Goal: Task Accomplishment & Management: Use online tool/utility

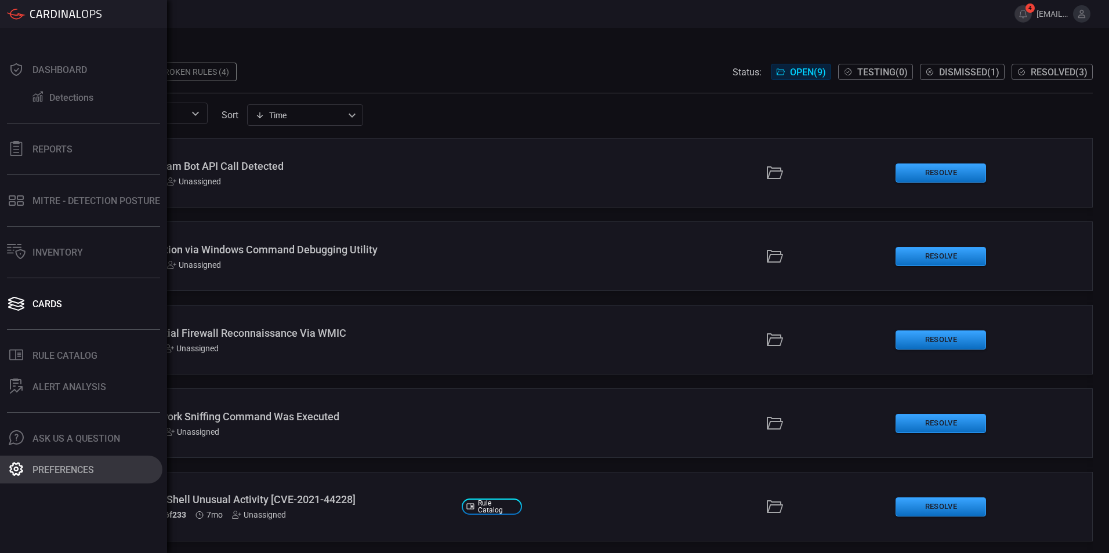
click at [20, 465] on icon at bounding box center [16, 469] width 15 height 15
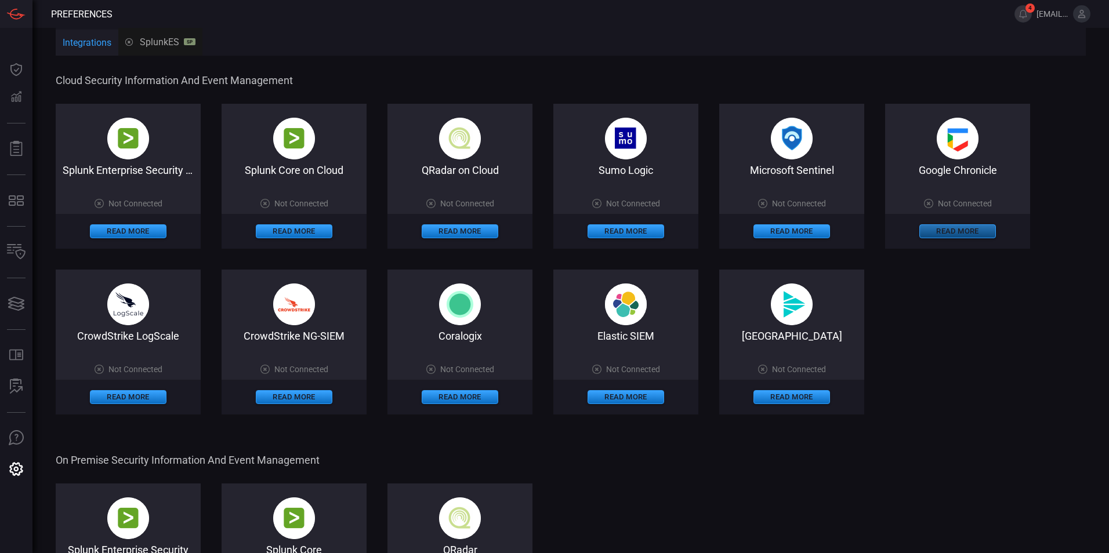
click at [596, 225] on button "Read More" at bounding box center [957, 231] width 77 height 14
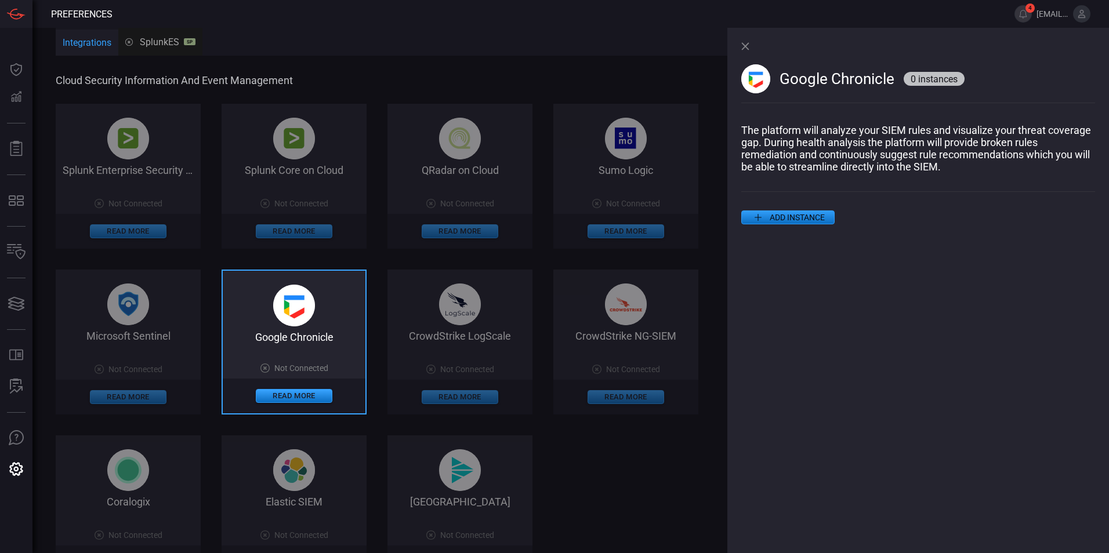
click at [596, 224] on button "ADD INSTANCE" at bounding box center [787, 218] width 93 height 14
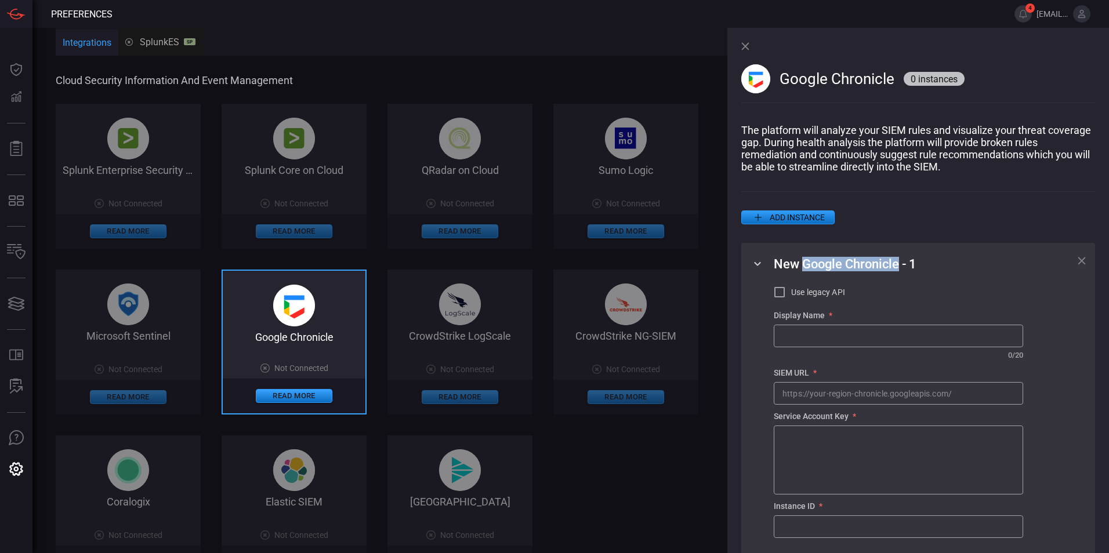
drag, startPoint x: 803, startPoint y: 266, endPoint x: 899, endPoint y: 269, distance: 96.3
click at [596, 269] on span "New Google Chronicle - 1" at bounding box center [845, 264] width 143 height 14
copy span "Google Chronicle"
click at [596, 336] on input "text" at bounding box center [898, 335] width 248 height 21
paste input "Google Chronicle"
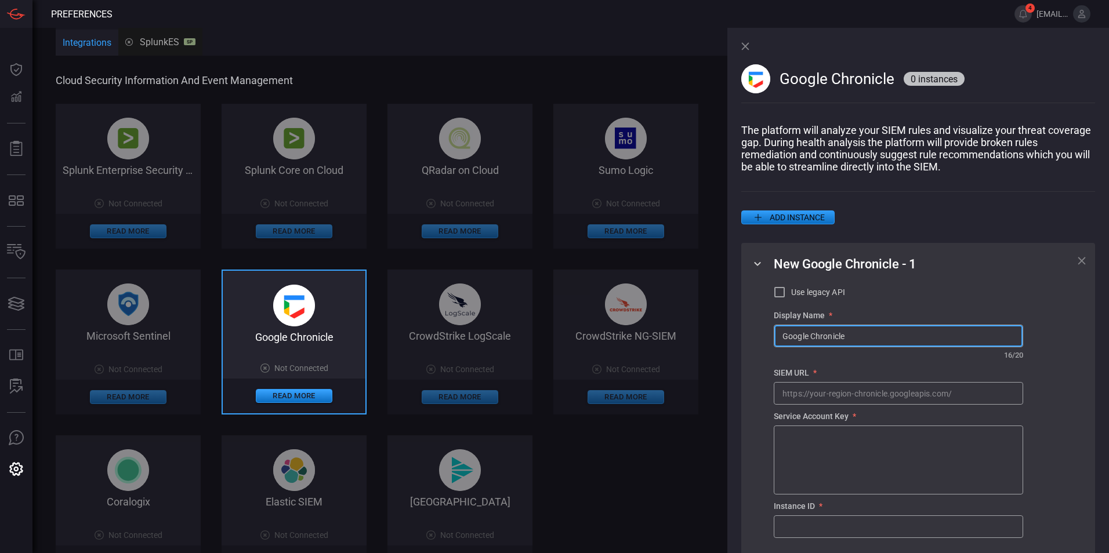
click at [596, 340] on input "Google Chronicle" at bounding box center [898, 335] width 248 height 21
click at [596, 344] on input "Google Chronicle" at bounding box center [898, 335] width 248 height 21
type input "GoogleChronicle"
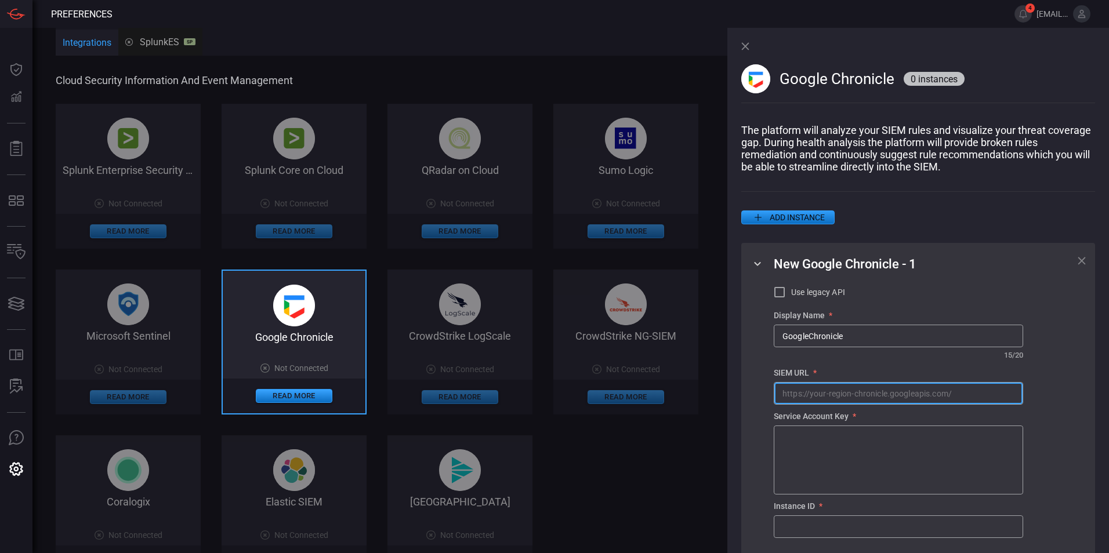
click at [596, 397] on input "text" at bounding box center [898, 393] width 248 height 21
click at [596, 404] on input "text" at bounding box center [898, 393] width 248 height 21
paste input "[URL][DOMAIN_NAME]"
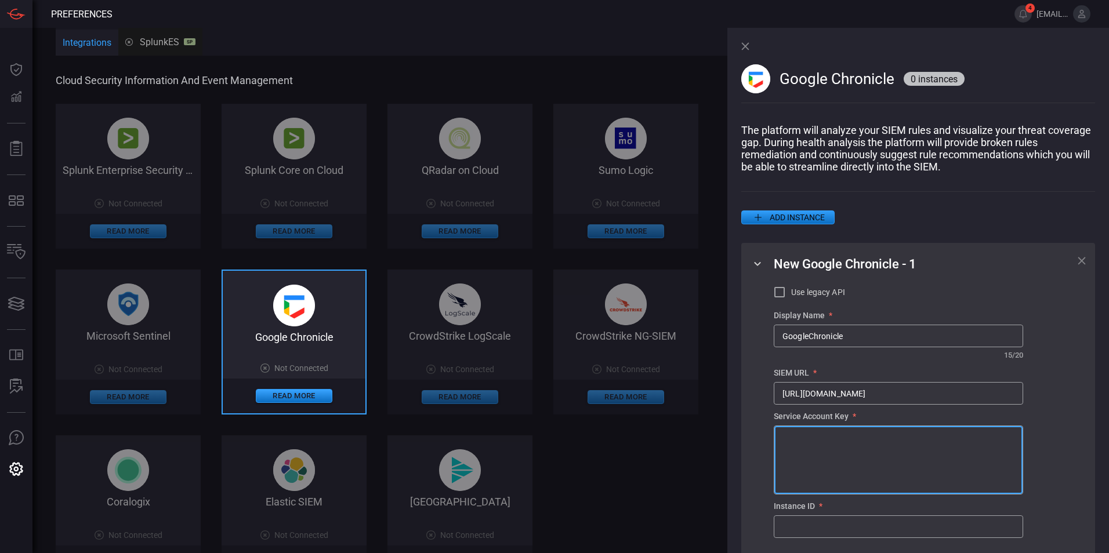
click at [596, 438] on textarea at bounding box center [898, 460] width 232 height 58
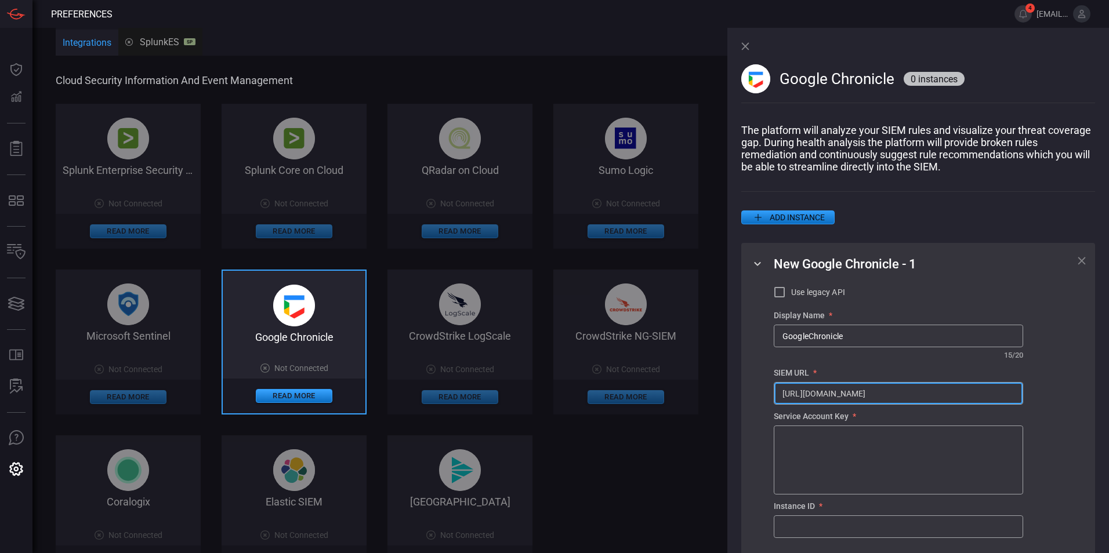
click at [596, 398] on input "[URL][DOMAIN_NAME]" at bounding box center [898, 393] width 248 height 21
click at [596, 401] on input "[URL][DOMAIN_NAME]" at bounding box center [898, 393] width 248 height 21
type input "[URL][DOMAIN_NAME]"
click at [596, 441] on textarea at bounding box center [898, 460] width 232 height 58
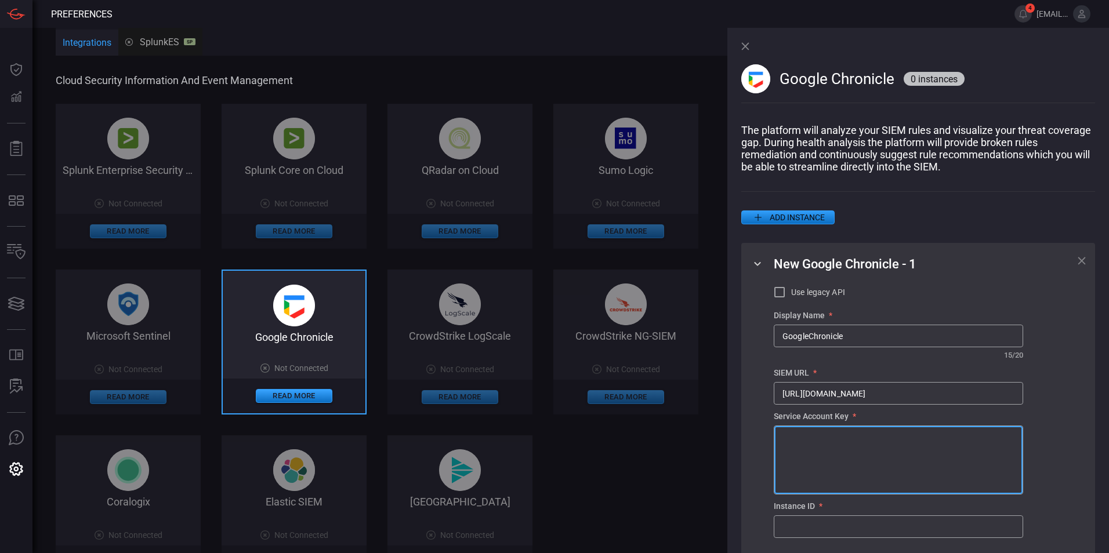
click at [596, 441] on textarea at bounding box center [898, 460] width 232 height 58
paste textarea "{ "type": "service_account", "project_id": "malachite-scskc", "private_key_id":…"
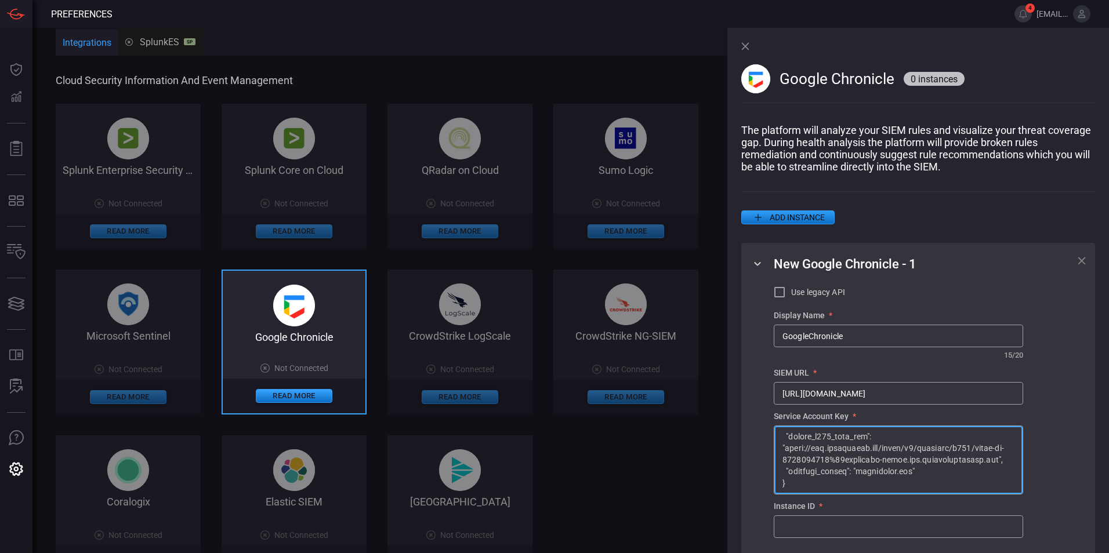
scroll to position [596, 0]
type textarea "{ "type": "service_account", "project_id": "malachite-scskc", "private_key_id":…"
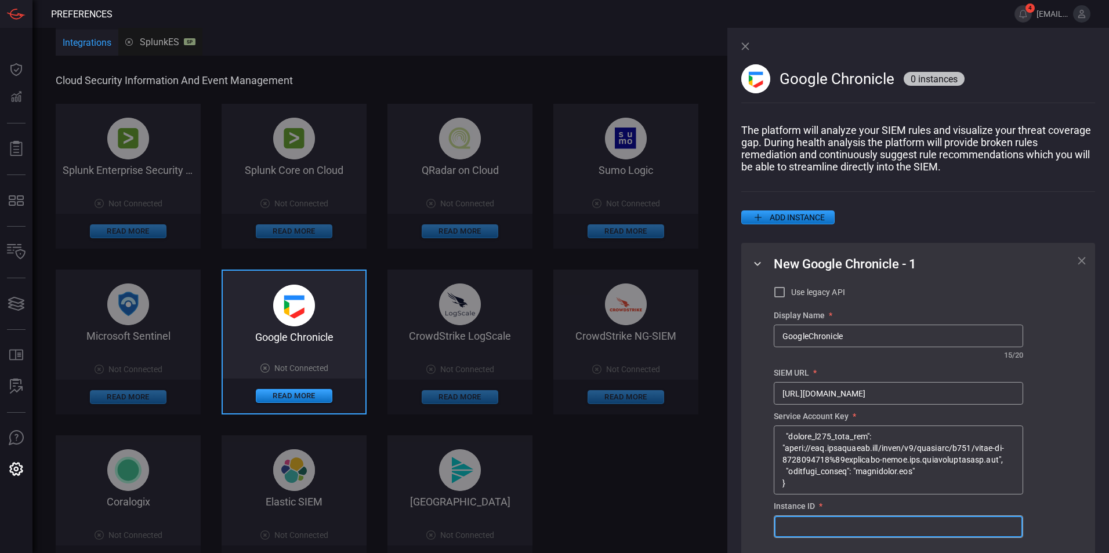
click at [596, 502] on input "text" at bounding box center [898, 526] width 248 height 21
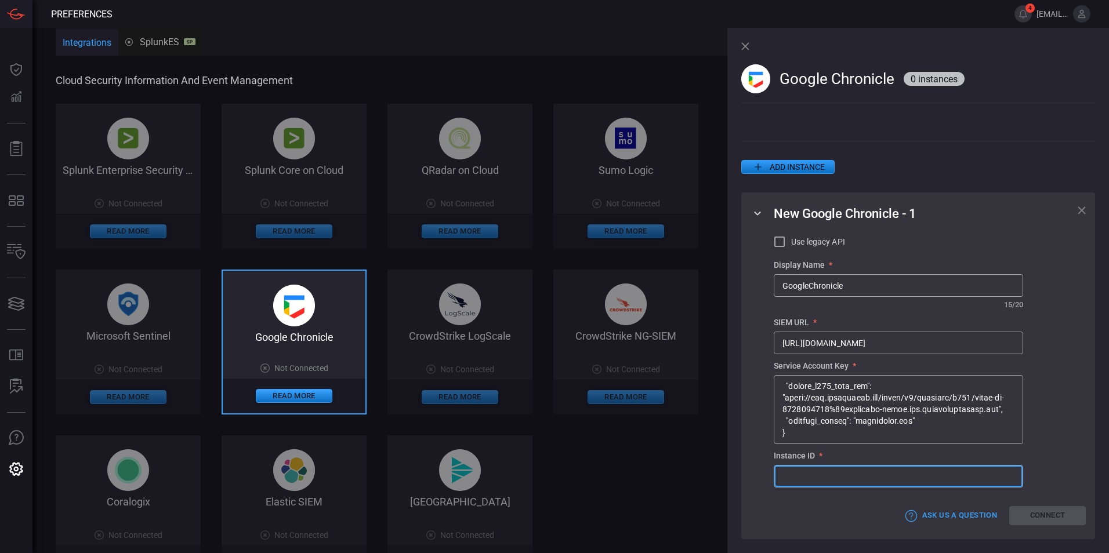
click at [596, 476] on input "text" at bounding box center [898, 476] width 248 height 21
paste input "d9dac39a-f464-46e3-b6c7-bead7faf5a25"
type input "d9dac39a-f464-46e3-b6c7-bead7faf5a25"
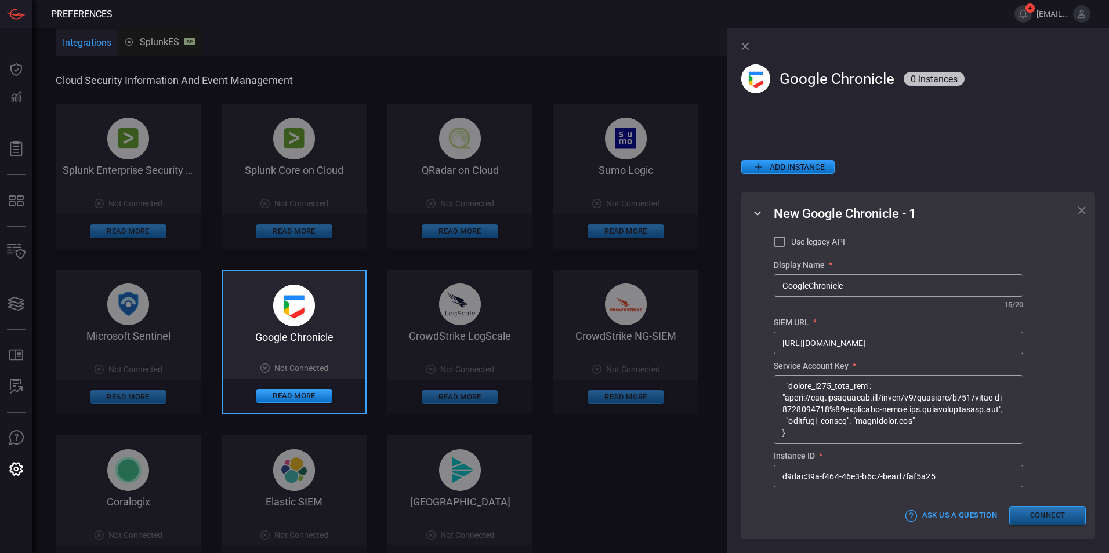
click at [596, 502] on button "Connect" at bounding box center [1047, 515] width 77 height 19
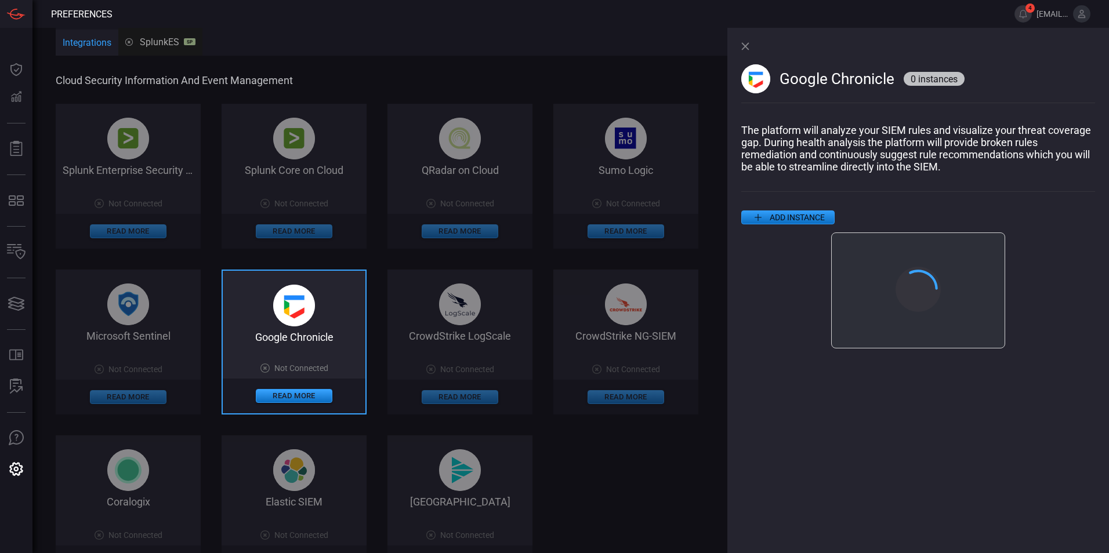
scroll to position [0, 0]
click at [596, 339] on button "Close" at bounding box center [918, 335] width 77 height 18
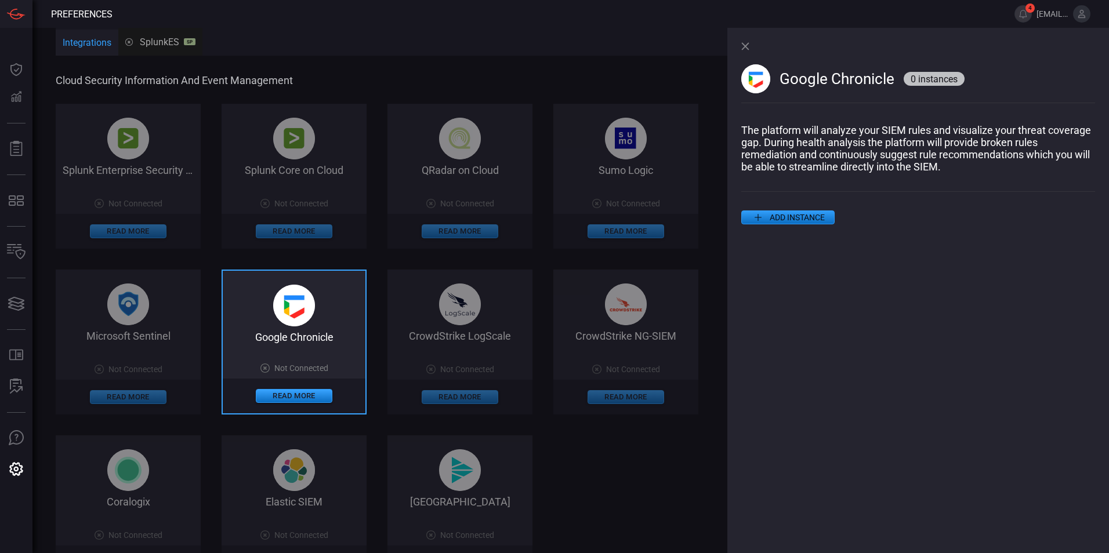
click at [596, 217] on button "ADD INSTANCE" at bounding box center [787, 218] width 93 height 14
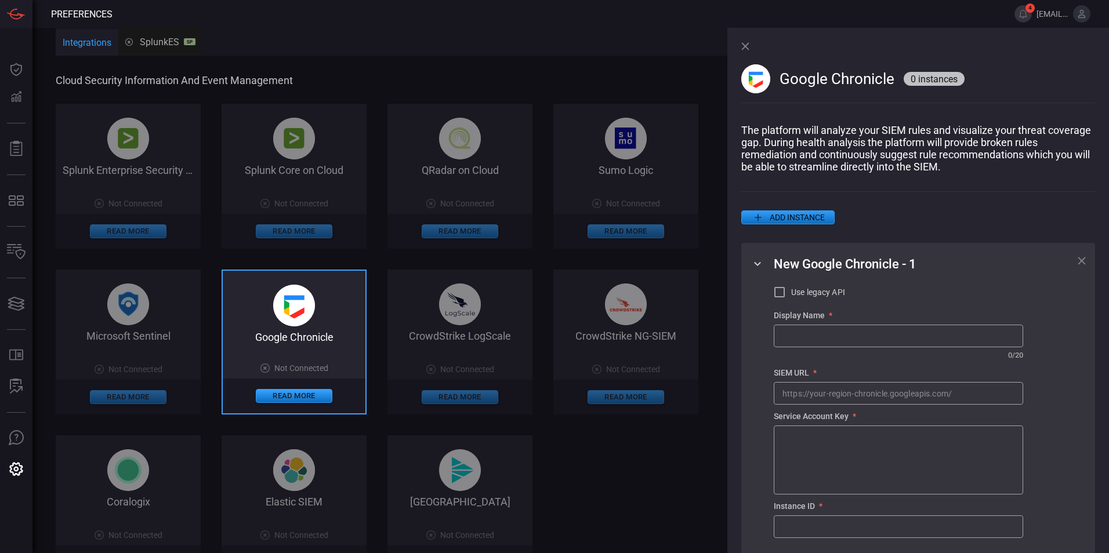
click at [596, 502] on input "text" at bounding box center [898, 526] width 248 height 21
paste input "d9dac39a-f464-46e3-b6c7-bead7faf5a25"
click at [596, 502] on input "d9dac39a-f464-46e3-b6c7-bead7faf5a25" at bounding box center [898, 526] width 248 height 21
type input "d9dac39a-f464-46e3-b6c7-bead7faf5a25"
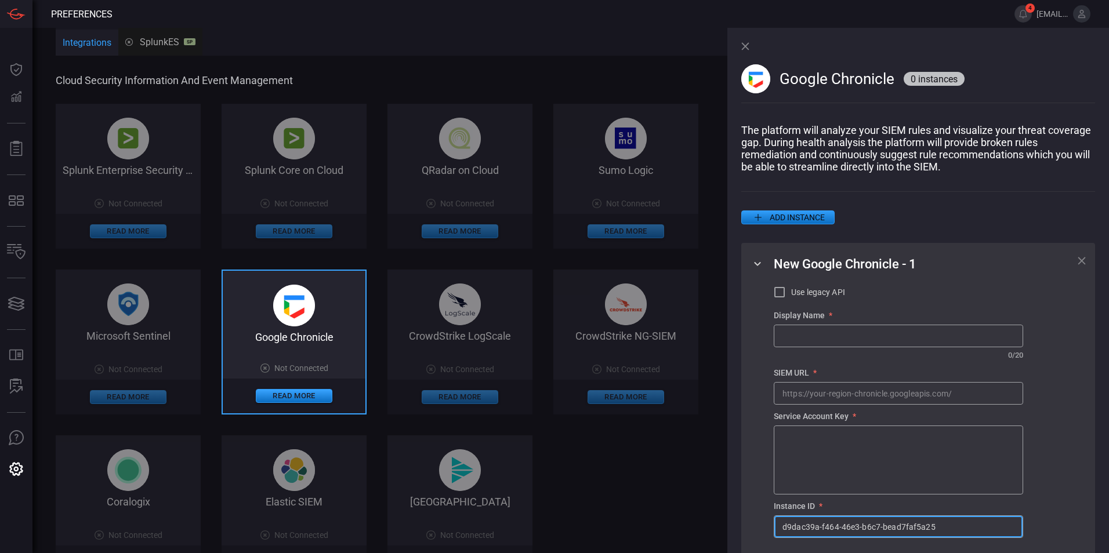
click at [596, 448] on textarea at bounding box center [898, 460] width 232 height 58
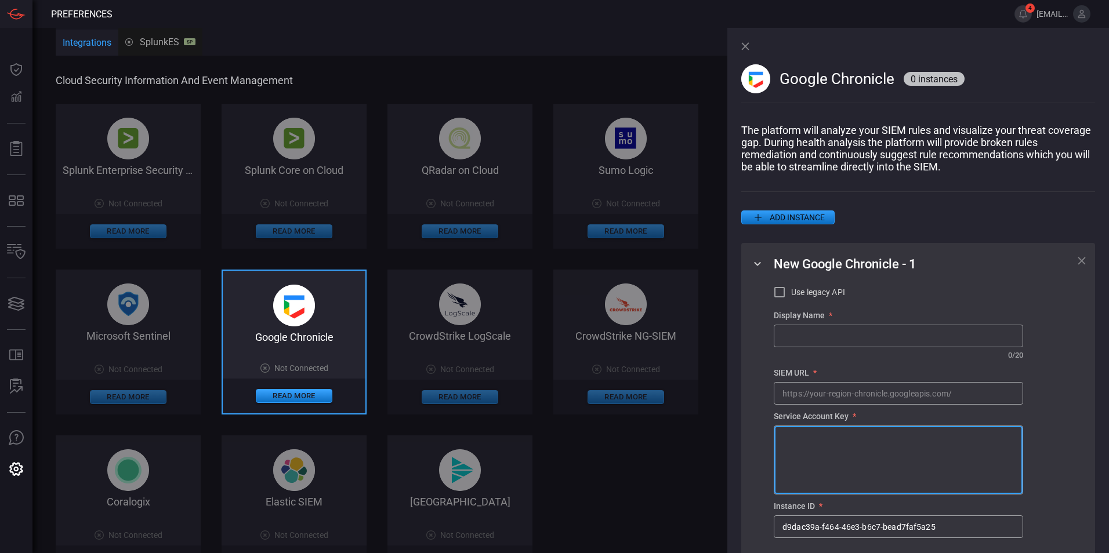
paste textarea "{ "type": "service_account", "project_id": "malachite-scskc", "private_key_id":…"
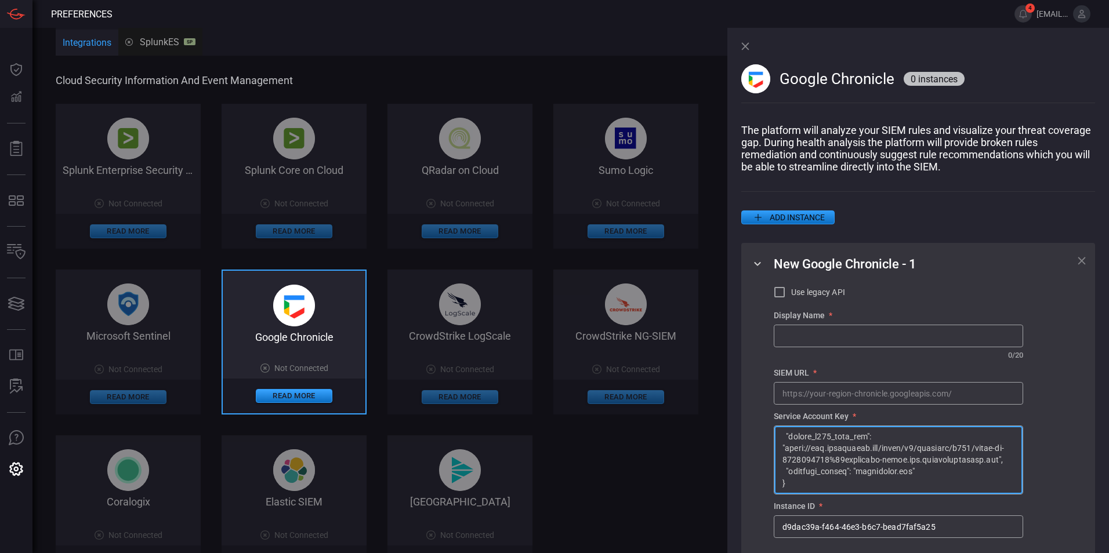
type textarea "{ "type": "service_account", "project_id": "malachite-scskc", "private_key_id":…"
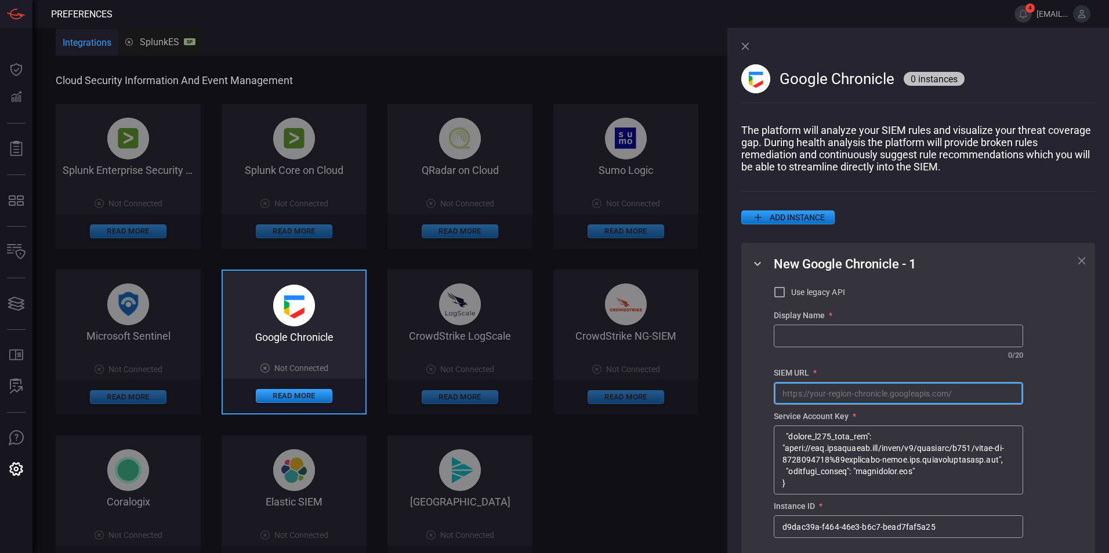
click at [596, 398] on input "text" at bounding box center [898, 393] width 248 height 21
click at [596, 400] on input "text" at bounding box center [898, 393] width 248 height 21
paste input "[URL][DOMAIN_NAME]"
drag, startPoint x: 929, startPoint y: 398, endPoint x: 719, endPoint y: 406, distance: 210.1
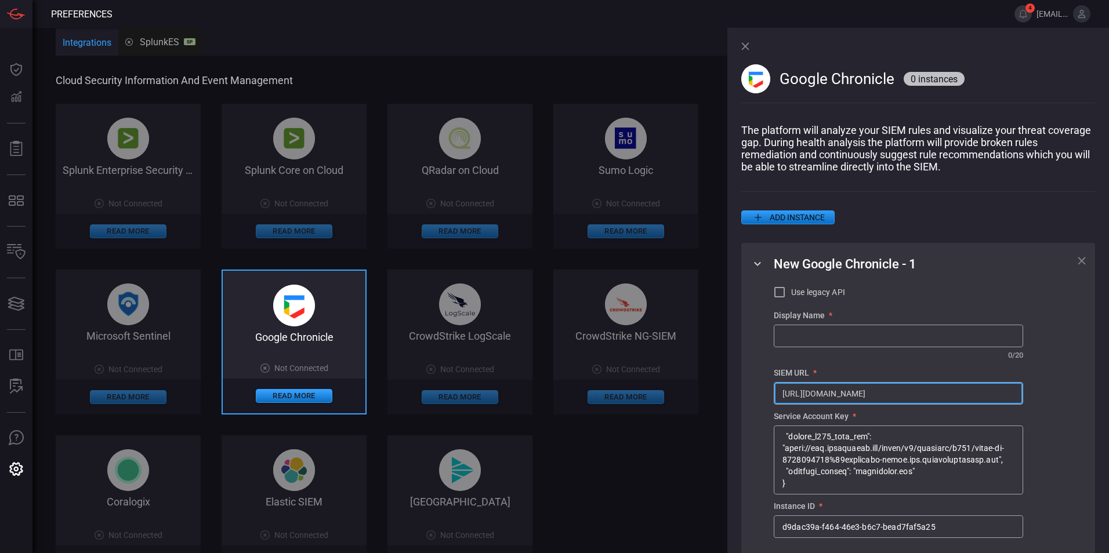
type input "[URL][DOMAIN_NAME]"
click at [596, 267] on span "New Google Chronicle - 1" at bounding box center [845, 264] width 143 height 14
drag, startPoint x: 802, startPoint y: 269, endPoint x: 897, endPoint y: 270, distance: 95.7
click at [596, 270] on span "New Google Chronicle - 1" at bounding box center [845, 264] width 143 height 14
copy span "Google Chronicle"
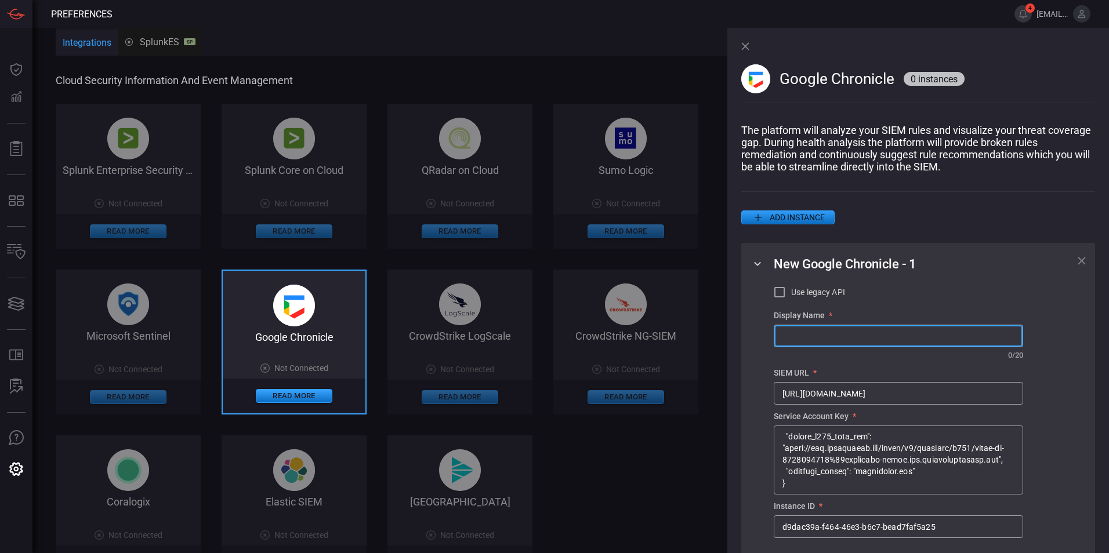
paste input "Google Chronicle"
click at [596, 347] on input "Google Chronicle" at bounding box center [898, 335] width 248 height 21
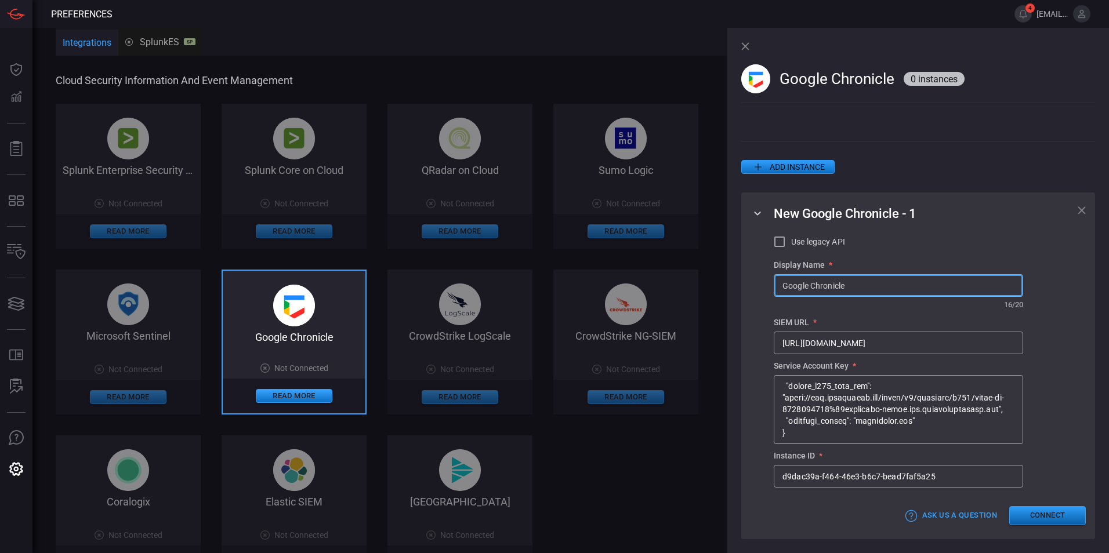
type input "Google Chronicle"
click at [596, 502] on button "Connect" at bounding box center [1047, 515] width 77 height 19
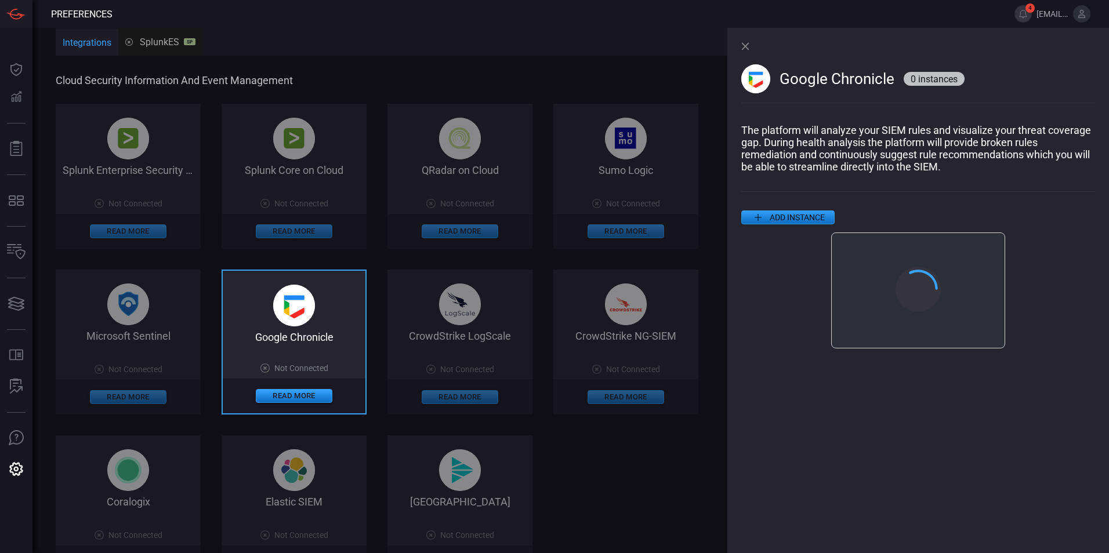
scroll to position [0, 0]
